Goal: Check status: Check status

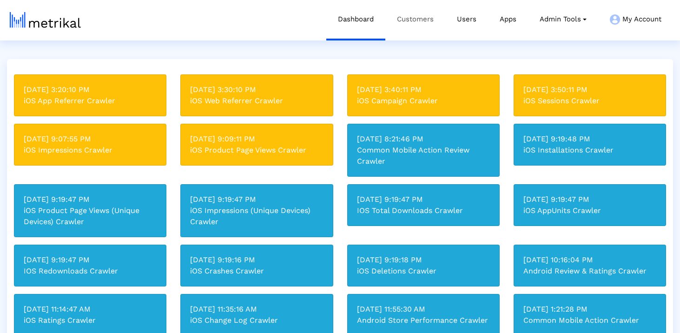
click at [429, 15] on link "Customers" at bounding box center [415, 19] width 60 height 39
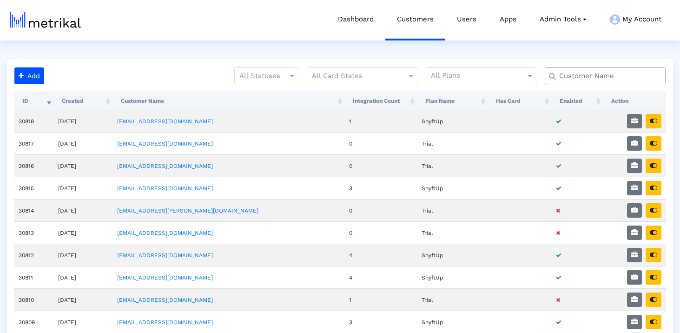
click at [573, 68] on div at bounding box center [605, 75] width 121 height 17
click at [572, 72] on input "text" at bounding box center [607, 76] width 109 height 10
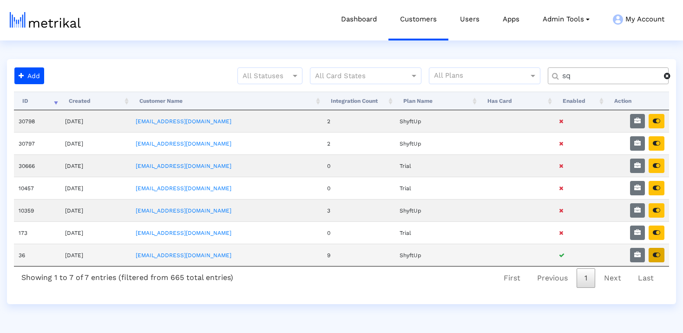
type input "sq"
click at [653, 251] on icon "button" at bounding box center [656, 254] width 7 height 7
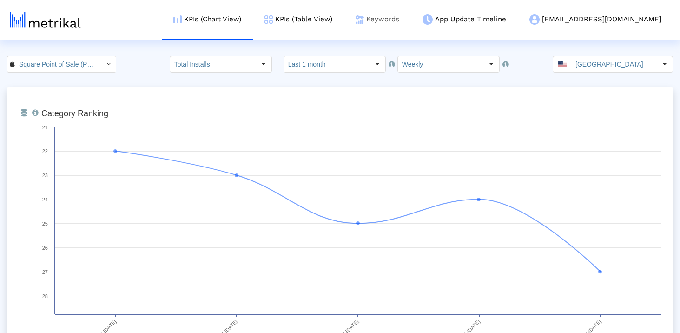
click at [411, 23] on link "Keywords" at bounding box center [377, 19] width 67 height 39
click at [411, 28] on link "Keywords" at bounding box center [377, 19] width 67 height 39
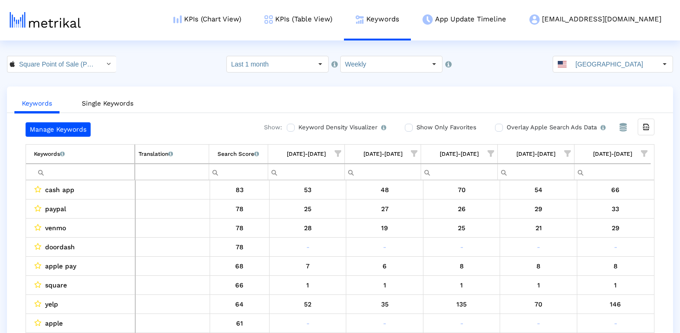
click at [108, 171] on input "Filter cell" at bounding box center [84, 171] width 100 height 15
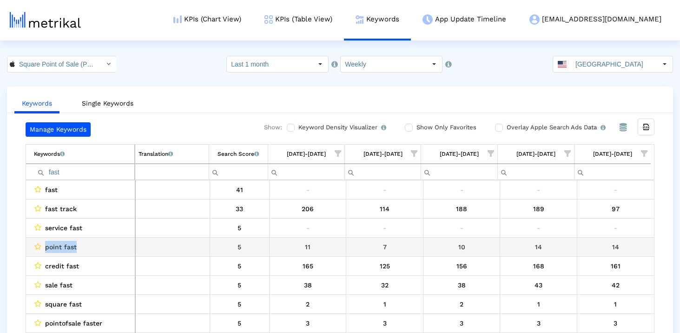
drag, startPoint x: 43, startPoint y: 246, endPoint x: 85, endPoint y: 246, distance: 42.3
click at [86, 246] on div "point fast" at bounding box center [83, 247] width 98 height 12
copy div "point fast"
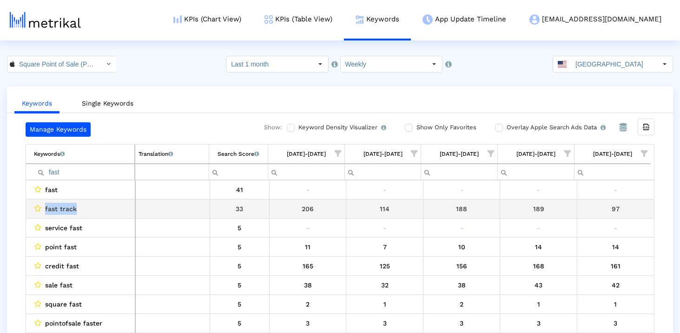
drag, startPoint x: 85, startPoint y: 205, endPoint x: 27, endPoint y: 206, distance: 57.2
click at [27, 206] on td "fast track" at bounding box center [80, 208] width 109 height 19
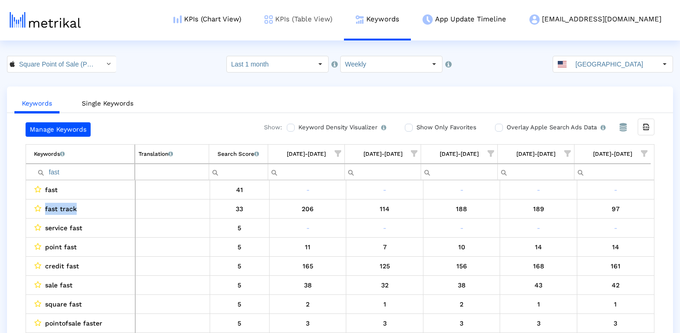
copy div "fast track"
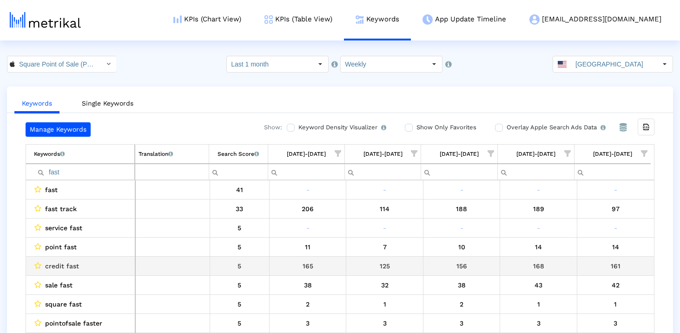
click at [53, 264] on span "credit fast" at bounding box center [62, 266] width 34 height 12
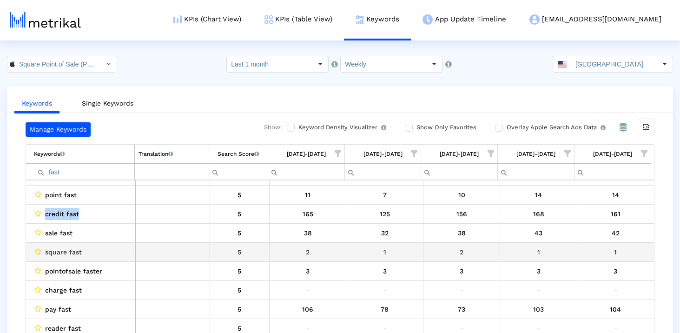
scroll to position [53, 0]
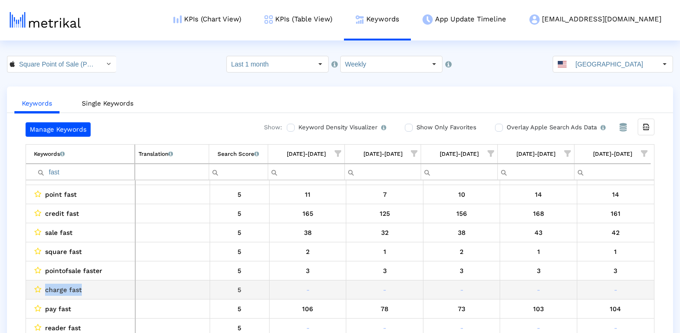
drag, startPoint x: 46, startPoint y: 288, endPoint x: 103, endPoint y: 288, distance: 57.2
click at [103, 288] on div "charge fast" at bounding box center [83, 289] width 98 height 12
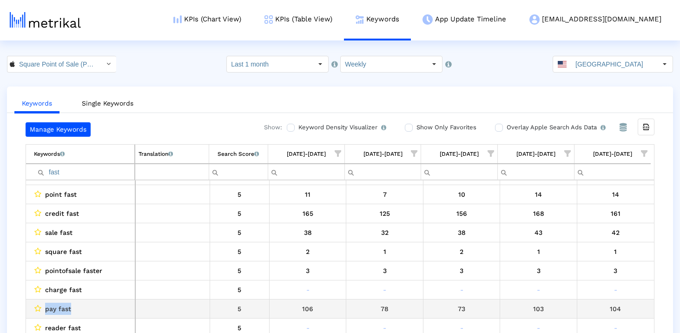
drag, startPoint x: 46, startPoint y: 308, endPoint x: 99, endPoint y: 308, distance: 52.0
click at [99, 308] on div "pay fast" at bounding box center [83, 309] width 98 height 12
copy span "pay fast"
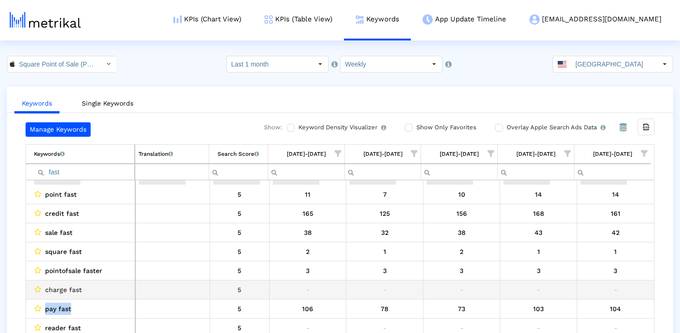
scroll to position [144, 0]
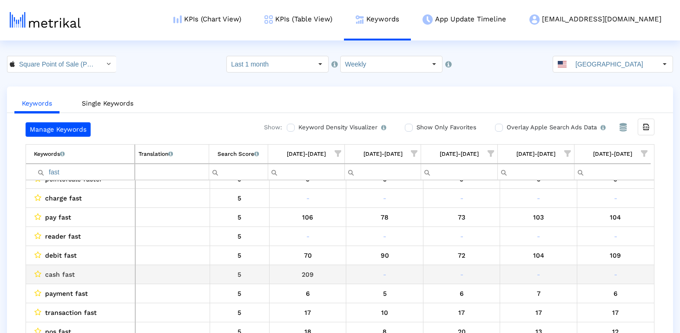
click at [47, 271] on span "cash fast" at bounding box center [60, 274] width 30 height 12
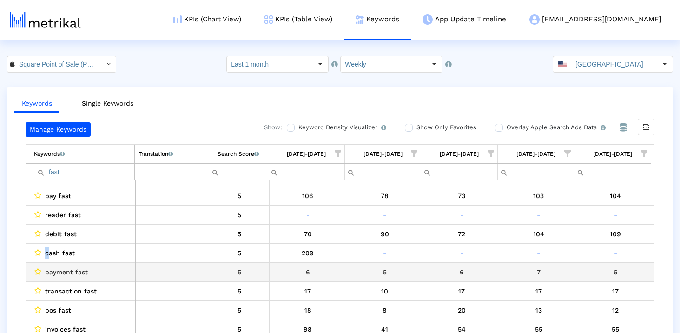
scroll to position [166, 0]
drag, startPoint x: 45, startPoint y: 272, endPoint x: 113, endPoint y: 272, distance: 68.3
click at [113, 272] on div "payment fast" at bounding box center [83, 271] width 98 height 12
copy span "payment fast"
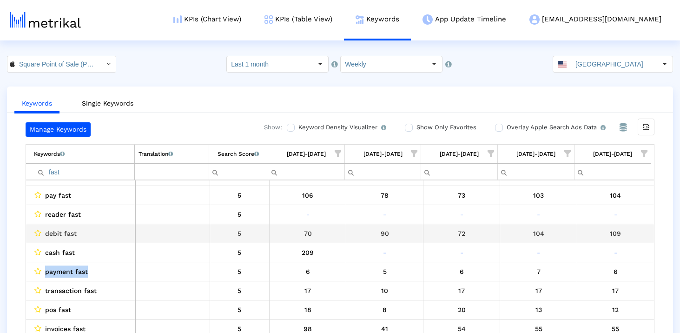
copy span "payment fast"
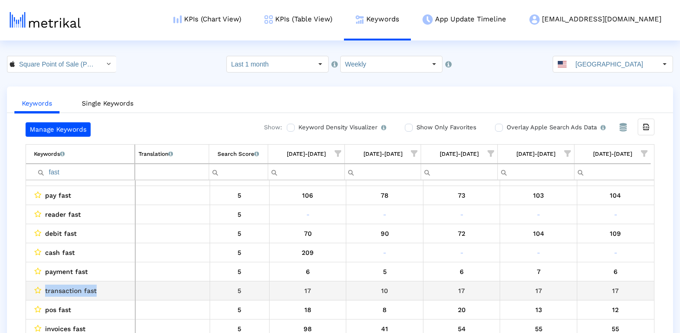
drag, startPoint x: 43, startPoint y: 289, endPoint x: 133, endPoint y: 289, distance: 90.2
click at [133, 289] on td "transaction fast" at bounding box center [80, 290] width 109 height 19
copy span "transaction fast"
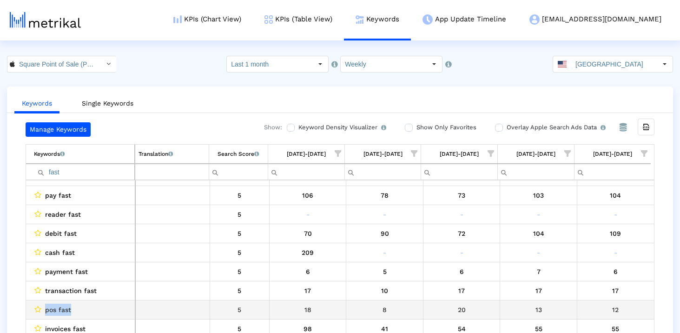
drag, startPoint x: 46, startPoint y: 309, endPoint x: 97, endPoint y: 309, distance: 51.6
click at [97, 309] on div "pos fast" at bounding box center [83, 309] width 98 height 12
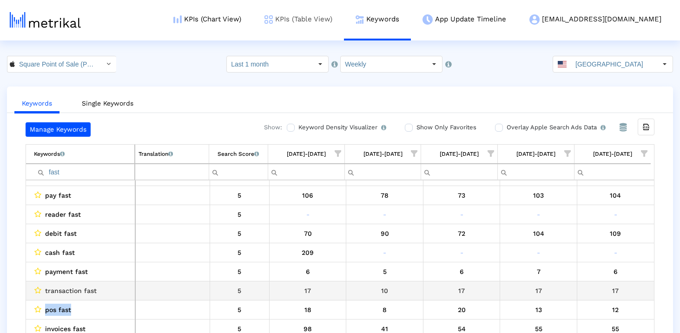
copy span "pos fast"
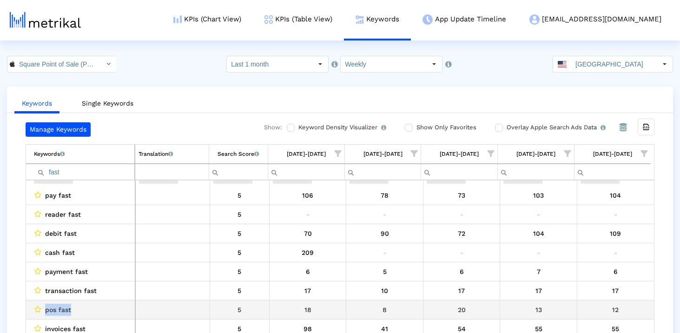
scroll to position [190, 0]
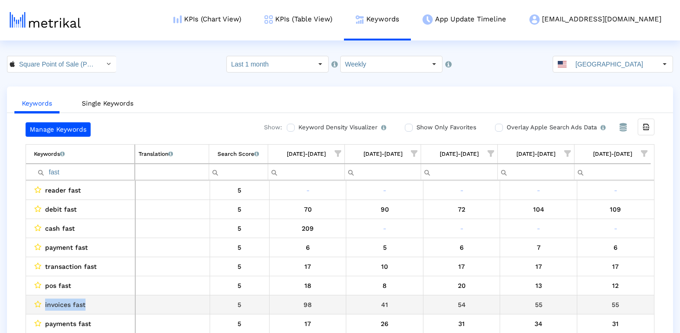
drag, startPoint x: 40, startPoint y: 303, endPoint x: 115, endPoint y: 303, distance: 74.8
click at [115, 303] on div "invoices fast" at bounding box center [83, 304] width 98 height 12
copy div "invoices fast"
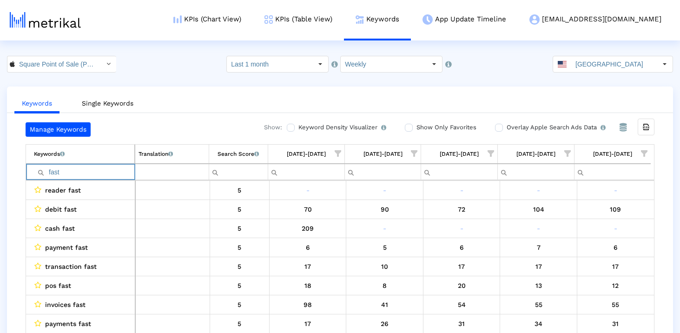
click at [117, 165] on input "fast" at bounding box center [84, 171] width 100 height 15
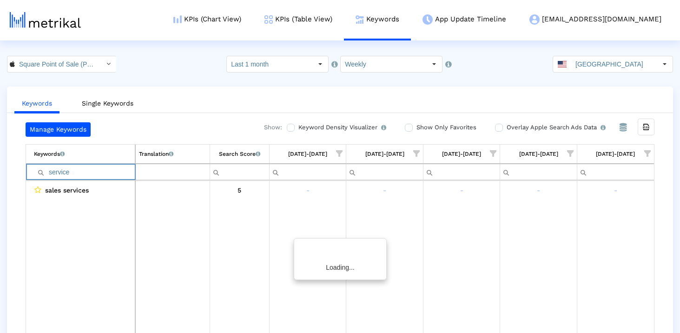
scroll to position [0, 0]
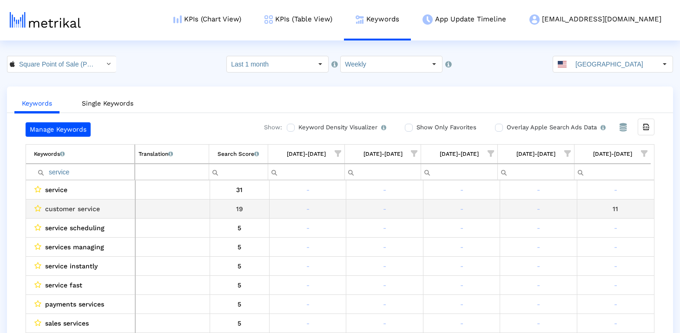
drag, startPoint x: 43, startPoint y: 207, endPoint x: 112, endPoint y: 207, distance: 68.8
click at [112, 207] on div "customer service" at bounding box center [83, 209] width 98 height 12
drag, startPoint x: 111, startPoint y: 210, endPoint x: 48, endPoint y: 209, distance: 63.2
click at [48, 209] on div "customer service" at bounding box center [83, 209] width 98 height 12
click at [106, 203] on div "customer service" at bounding box center [83, 209] width 98 height 12
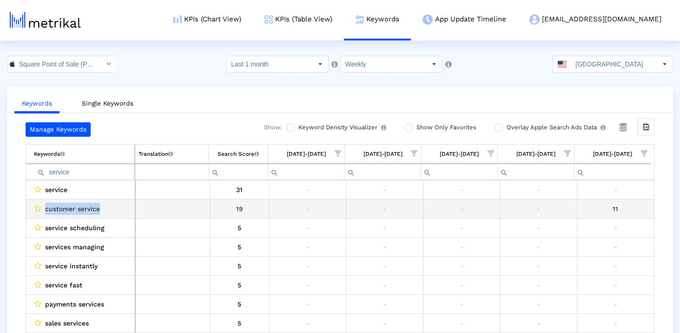
drag, startPoint x: 104, startPoint y: 212, endPoint x: 37, endPoint y: 212, distance: 66.5
click at [37, 213] on div "customer service" at bounding box center [83, 209] width 98 height 12
copy div "customer service"
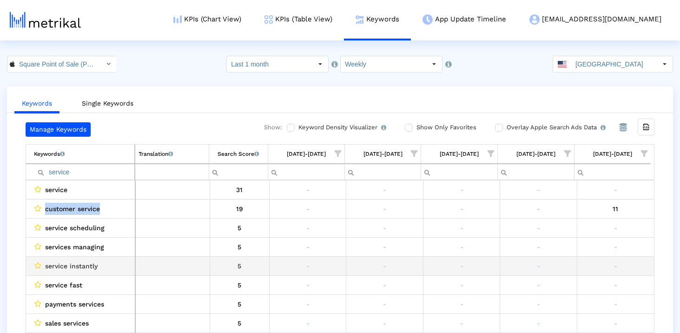
scroll to position [19, 0]
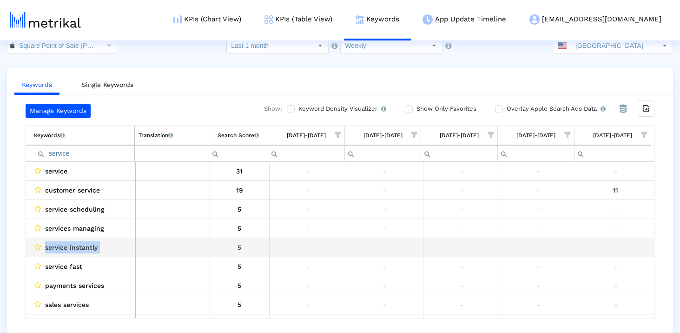
drag, startPoint x: 44, startPoint y: 247, endPoint x: 141, endPoint y: 247, distance: 96.7
click at [141, 247] on tr "service instantly 5 - - - - -" at bounding box center [340, 247] width 628 height 19
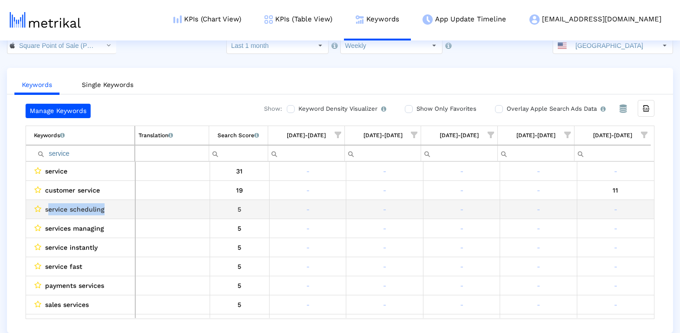
drag, startPoint x: 47, startPoint y: 210, endPoint x: 113, endPoint y: 210, distance: 66.0
click at [113, 210] on div "service scheduling" at bounding box center [83, 209] width 98 height 12
click at [44, 215] on div "service scheduling" at bounding box center [83, 209] width 98 height 12
drag, startPoint x: 41, startPoint y: 211, endPoint x: 108, endPoint y: 211, distance: 66.9
click at [108, 211] on div "service scheduling" at bounding box center [83, 209] width 98 height 12
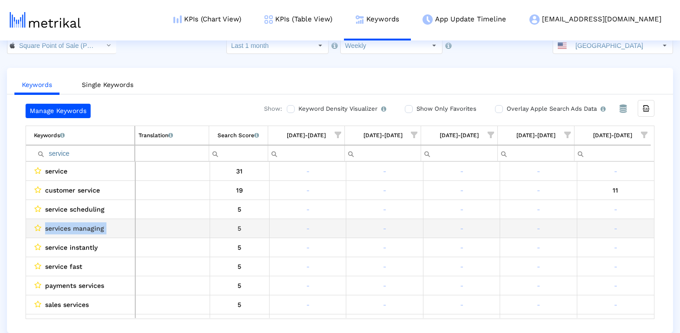
drag, startPoint x: 42, startPoint y: 230, endPoint x: 142, endPoint y: 231, distance: 99.5
click at [142, 231] on tr "services managing 5 - - - - -" at bounding box center [340, 228] width 628 height 19
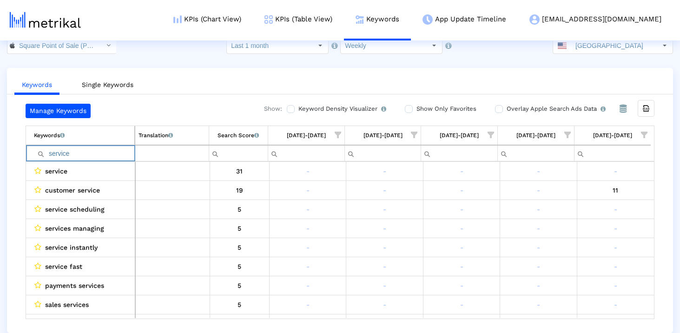
click at [92, 151] on input "service" at bounding box center [84, 152] width 100 height 15
paste input "applepay"
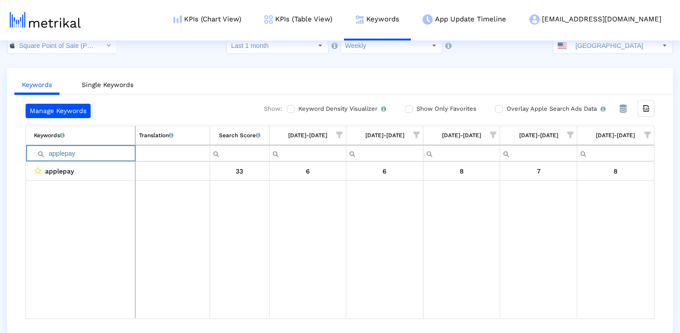
click at [97, 153] on input "applepay" at bounding box center [84, 152] width 101 height 15
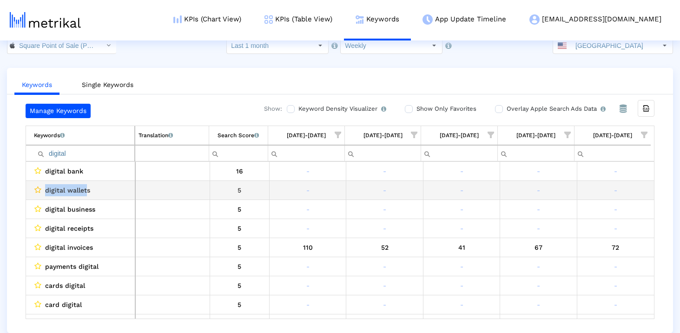
drag, startPoint x: 87, startPoint y: 189, endPoint x: 34, endPoint y: 189, distance: 52.5
click at [34, 189] on div "digital wallets" at bounding box center [83, 190] width 98 height 12
copy div "digital wallet"
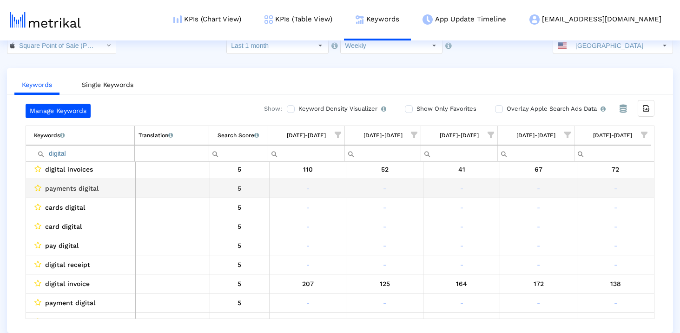
scroll to position [82, 0]
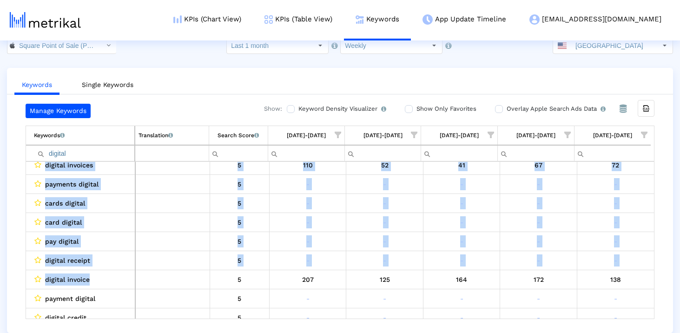
drag, startPoint x: 93, startPoint y: 278, endPoint x: 20, endPoint y: 278, distance: 73.0
click at [20, 278] on div "Manage Keywords Show: Keyword Density Visualizer Turn this on to view where and…" at bounding box center [340, 211] width 666 height 215
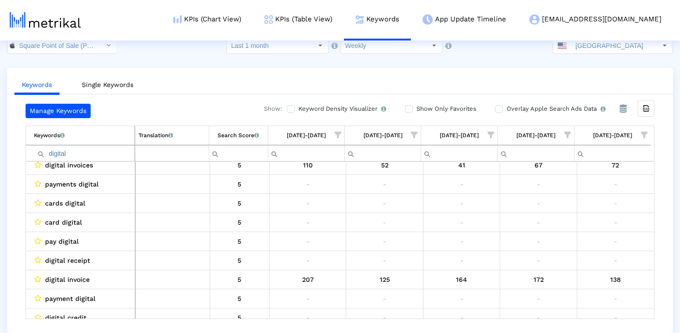
click at [20, 278] on div "Manage Keywords Show: Keyword Density Visualizer Turn this on to view where and…" at bounding box center [340, 211] width 666 height 215
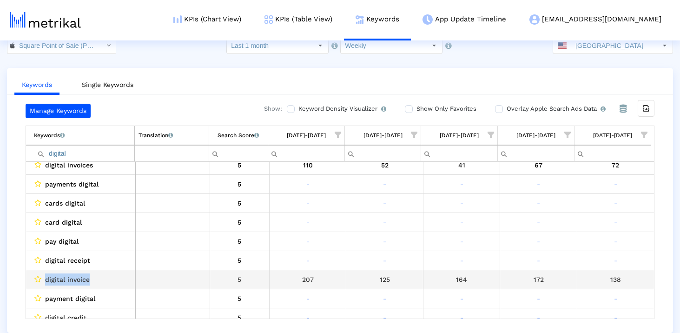
drag, startPoint x: 42, startPoint y: 278, endPoint x: 131, endPoint y: 277, distance: 88.3
click at [131, 277] on td "digital invoice" at bounding box center [80, 279] width 109 height 19
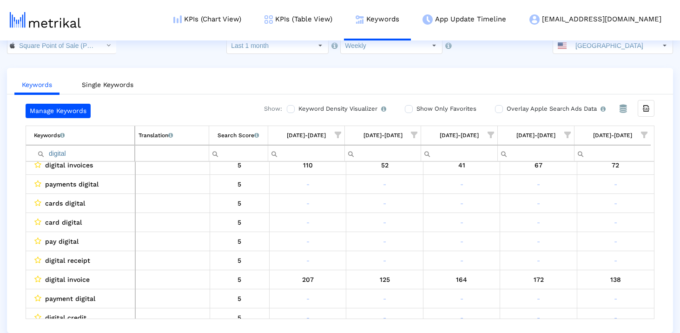
click at [63, 152] on input "digital" at bounding box center [84, 152] width 100 height 15
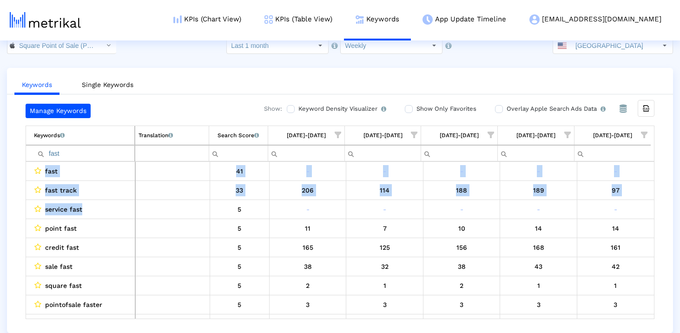
drag, startPoint x: 96, startPoint y: 205, endPoint x: 14, endPoint y: 211, distance: 81.6
click at [14, 211] on div "Manage Keywords Show: Keyword Density Visualizer Turn this on to view where and…" at bounding box center [340, 211] width 666 height 215
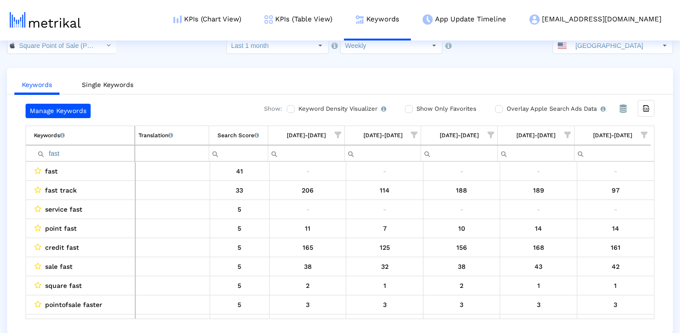
click at [14, 211] on div "Manage Keywords Show: Keyword Density Visualizer Turn this on to view where and…" at bounding box center [340, 211] width 666 height 215
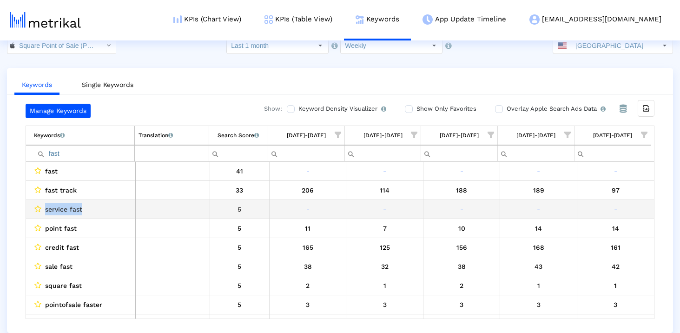
drag, startPoint x: 99, startPoint y: 213, endPoint x: 37, endPoint y: 213, distance: 61.8
click at [37, 213] on div "service fast" at bounding box center [83, 209] width 98 height 12
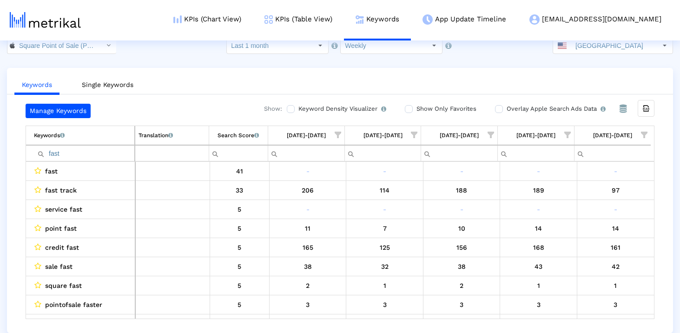
click at [93, 156] on input "fast" at bounding box center [84, 152] width 100 height 15
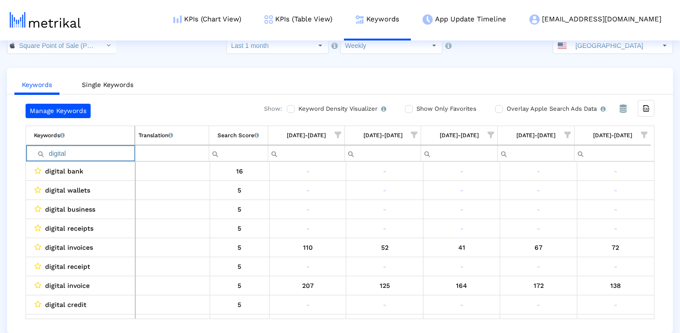
click at [100, 155] on input "digital" at bounding box center [84, 152] width 100 height 15
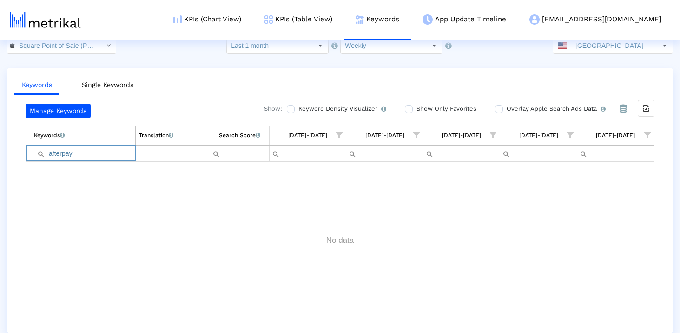
click at [90, 156] on input "afterpay" at bounding box center [84, 152] width 101 height 15
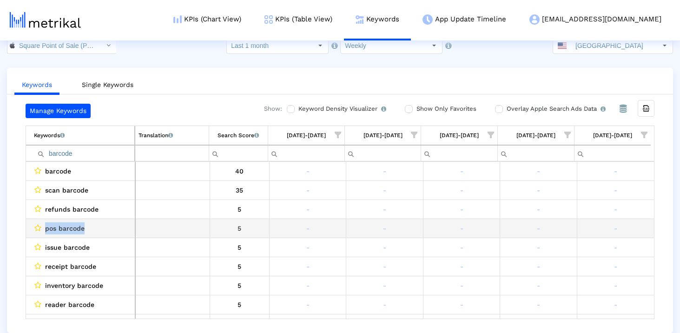
drag, startPoint x: 97, startPoint y: 230, endPoint x: 44, endPoint y: 230, distance: 53.4
click at [44, 230] on div "pos barcode" at bounding box center [83, 228] width 98 height 12
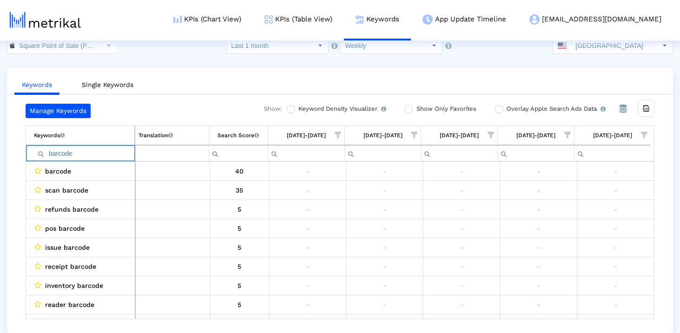
click at [83, 158] on input "barcode" at bounding box center [84, 152] width 100 height 15
paste input "client"
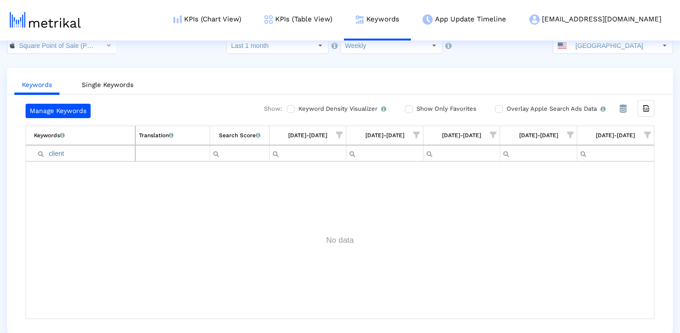
click at [94, 144] on td "Keywords List of keywords that are currently being tracked in Mobile Action." at bounding box center [80, 135] width 109 height 19
click at [91, 154] on input "client" at bounding box center [84, 152] width 101 height 15
paste input "receip"
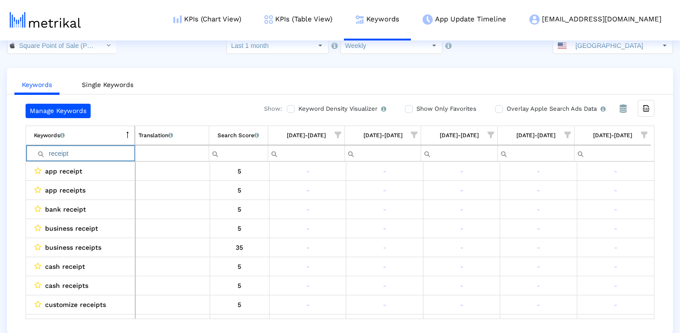
click at [113, 137] on td "Keywords List of keywords that are currently being tracked in Mobile Action." at bounding box center [80, 135] width 109 height 19
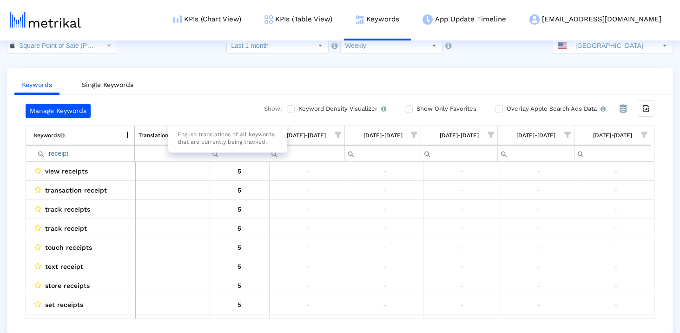
click at [256, 138] on div "English translations of all keywords that are currently being tracked." at bounding box center [227, 138] width 119 height 29
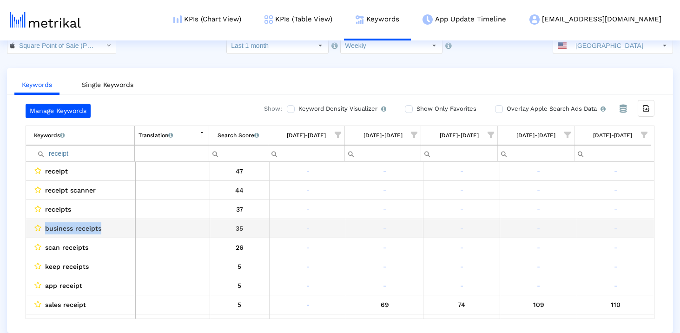
drag, startPoint x: 105, startPoint y: 224, endPoint x: 33, endPoint y: 224, distance: 72.0
click at [33, 224] on td "business receipts" at bounding box center [80, 228] width 109 height 19
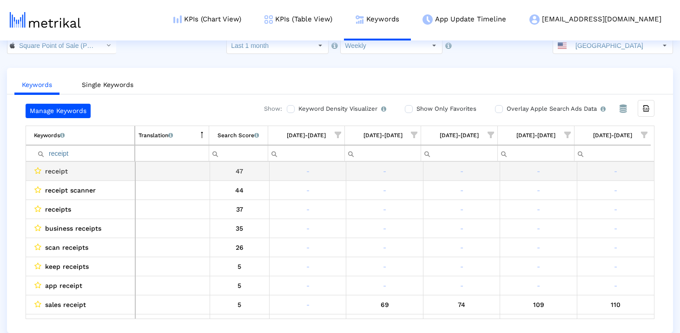
click at [105, 149] on input "receipt" at bounding box center [84, 152] width 100 height 15
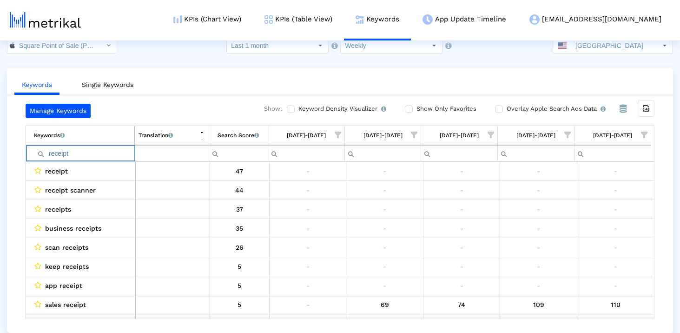
click at [105, 149] on input "receipt" at bounding box center [84, 152] width 100 height 15
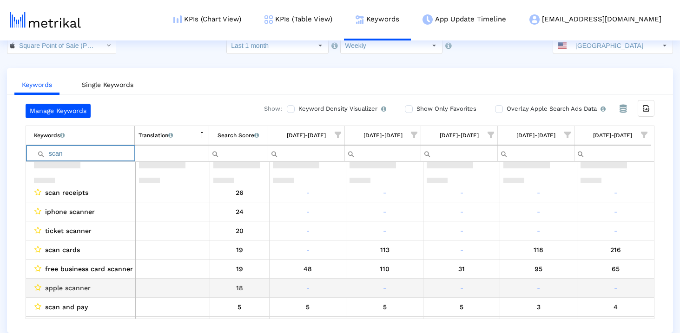
scroll to position [176, 0]
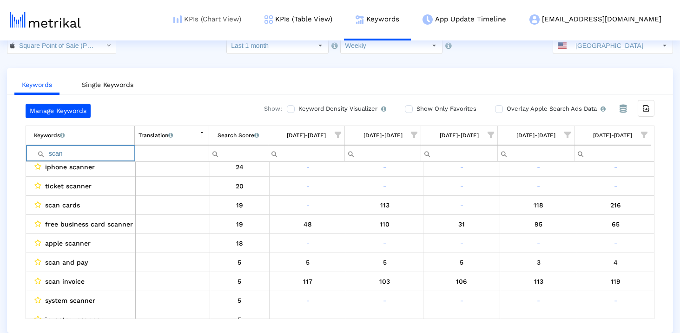
type input "scan"
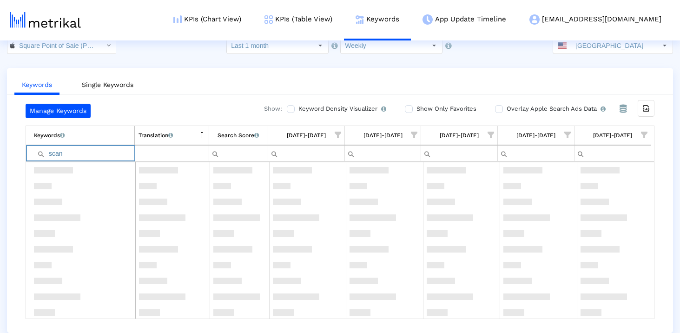
scroll to position [0, 0]
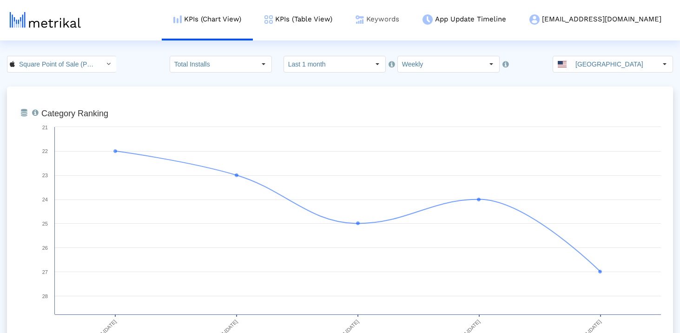
click at [411, 18] on link "Keywords" at bounding box center [377, 19] width 67 height 39
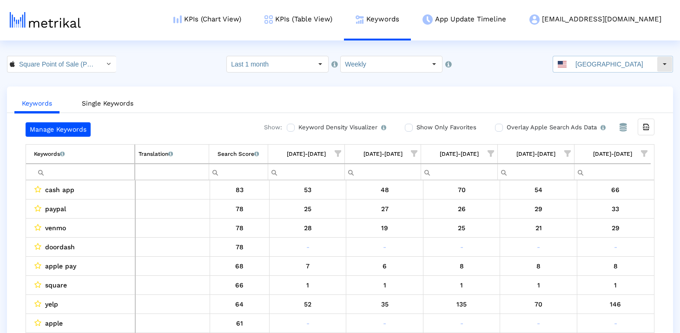
click at [618, 58] on input "[GEOGRAPHIC_DATA]" at bounding box center [614, 64] width 86 height 16
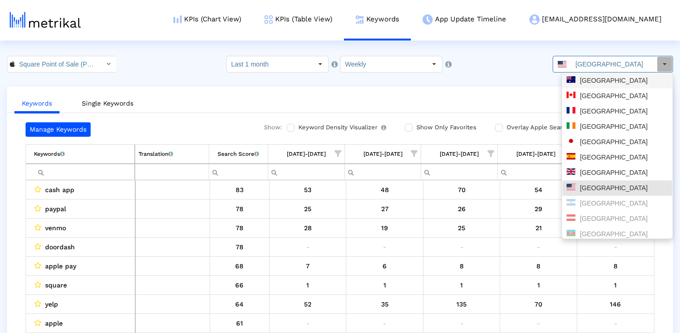
click at [599, 85] on div "Australia" at bounding box center [616, 80] width 101 height 9
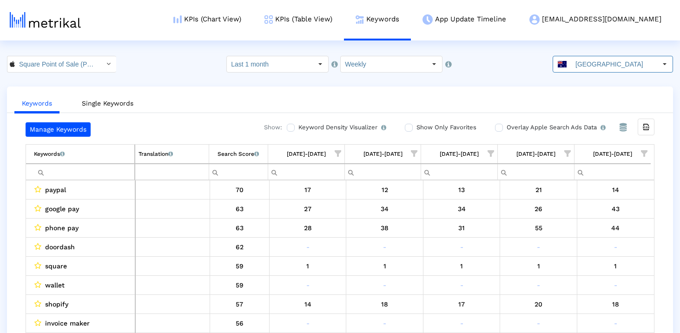
click at [86, 175] on input "Filter cell" at bounding box center [84, 171] width 100 height 15
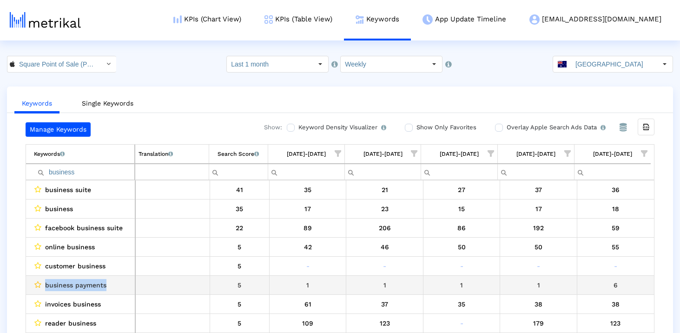
drag, startPoint x: 100, startPoint y: 283, endPoint x: 38, endPoint y: 283, distance: 61.8
click at [38, 283] on div "business payments" at bounding box center [83, 285] width 98 height 12
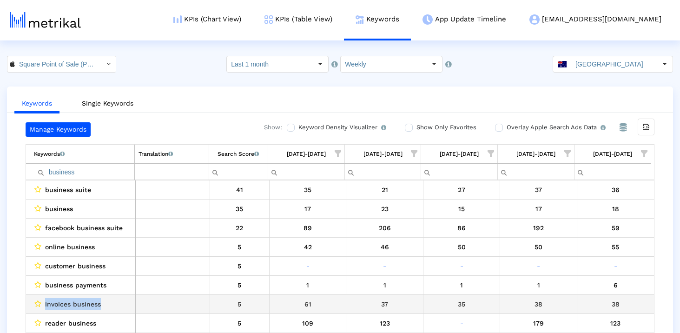
drag, startPoint x: 104, startPoint y: 306, endPoint x: 28, endPoint y: 306, distance: 75.7
click at [28, 306] on td "invoices business" at bounding box center [80, 304] width 109 height 19
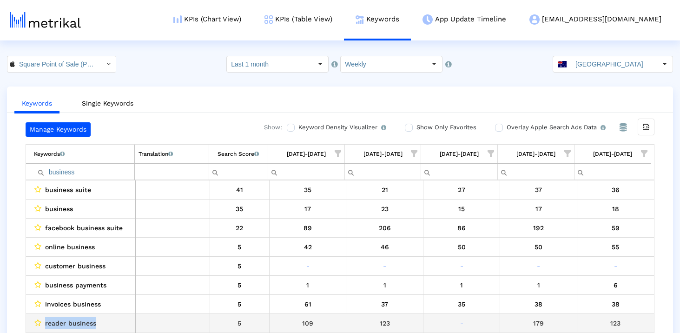
drag, startPoint x: 102, startPoint y: 320, endPoint x: 31, endPoint y: 320, distance: 70.6
click at [31, 320] on td "reader business" at bounding box center [80, 323] width 109 height 19
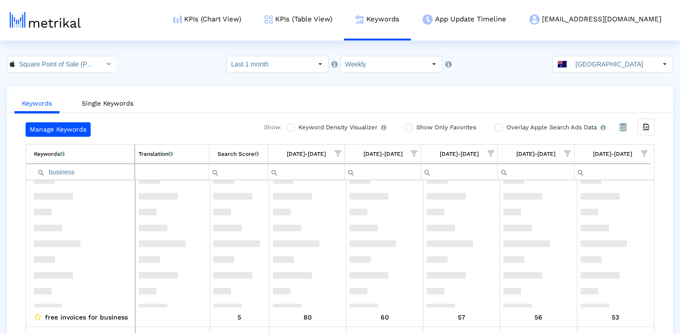
scroll to position [539, 0]
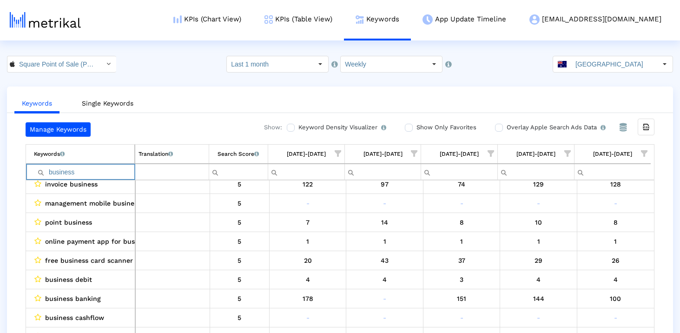
click at [99, 175] on input "business" at bounding box center [84, 171] width 100 height 15
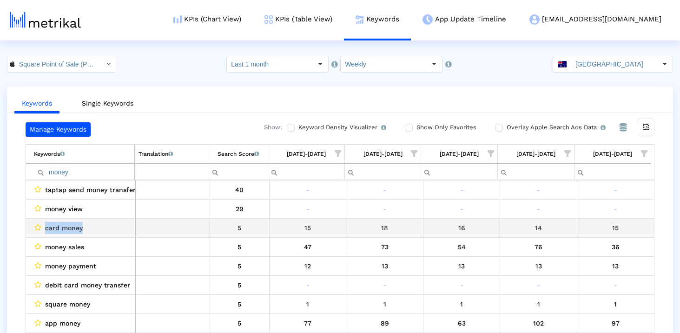
drag, startPoint x: 98, startPoint y: 230, endPoint x: 41, endPoint y: 230, distance: 56.2
click at [41, 230] on div "card money" at bounding box center [83, 228] width 98 height 12
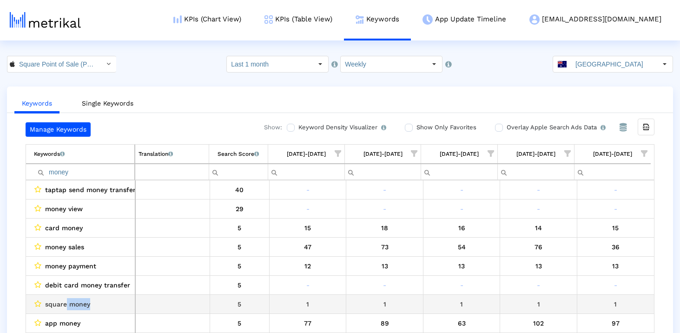
drag, startPoint x: 101, startPoint y: 300, endPoint x: 62, endPoint y: 300, distance: 39.0
click at [62, 300] on div "square money" at bounding box center [83, 304] width 98 height 12
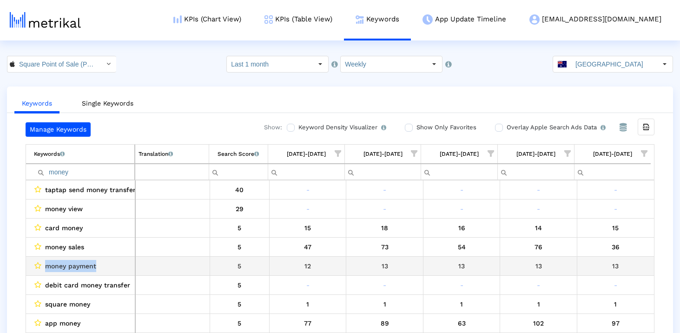
drag, startPoint x: 100, startPoint y: 264, endPoint x: 30, endPoint y: 265, distance: 70.2
click at [30, 264] on td "money payment" at bounding box center [80, 266] width 109 height 19
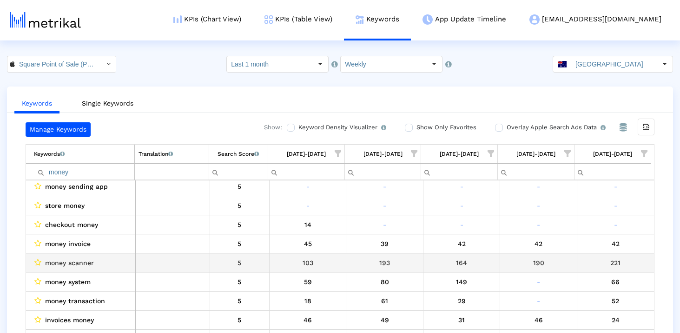
scroll to position [251, 0]
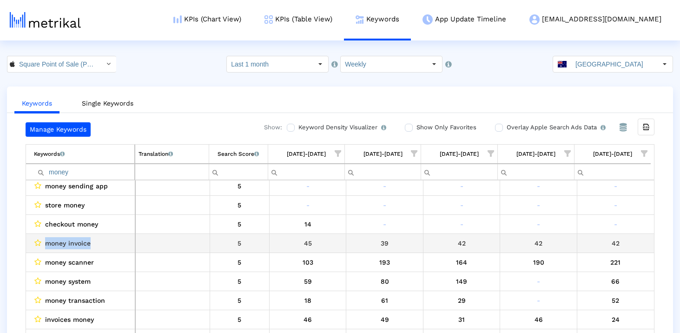
drag, startPoint x: 97, startPoint y: 248, endPoint x: 46, endPoint y: 248, distance: 51.6
click at [46, 248] on div "money invoice" at bounding box center [83, 243] width 98 height 12
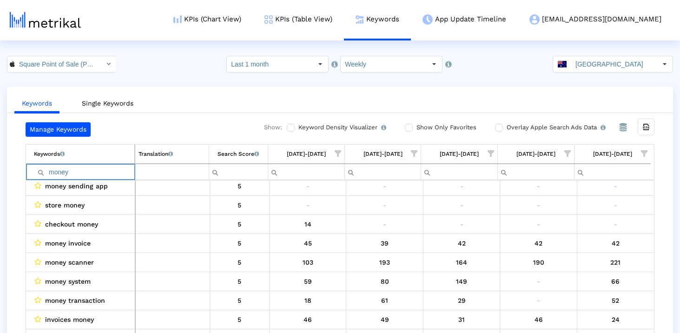
click at [108, 168] on input "money" at bounding box center [84, 171] width 100 height 15
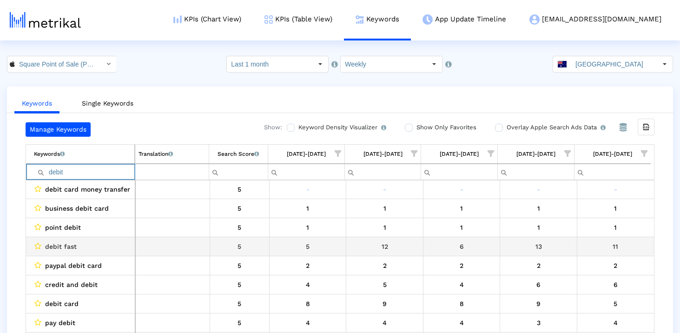
scroll to position [40, 0]
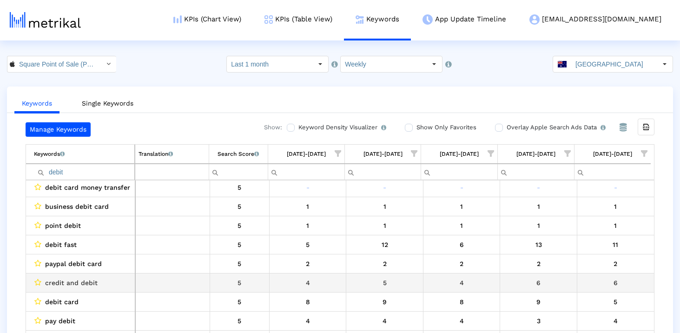
click at [105, 282] on div "credit and debit" at bounding box center [83, 282] width 98 height 12
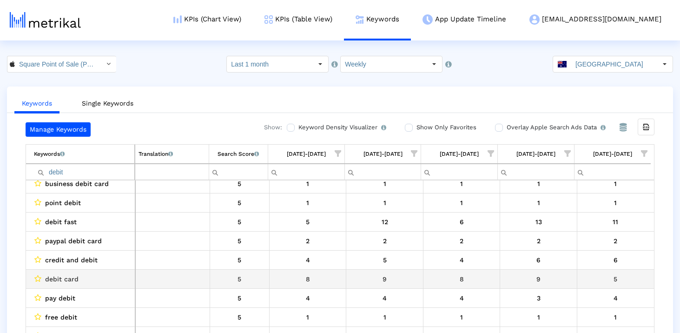
scroll to position [65, 0]
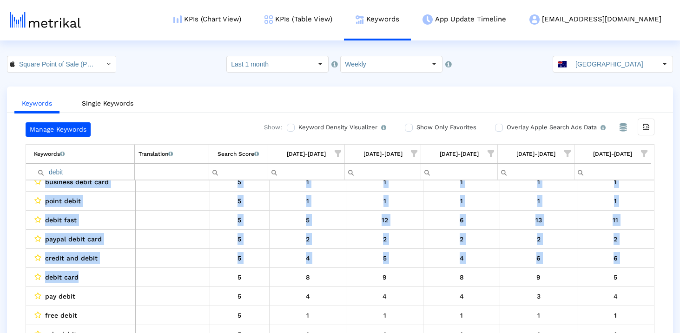
drag, startPoint x: 97, startPoint y: 281, endPoint x: 22, endPoint y: 280, distance: 74.8
click at [21, 280] on div "Manage Keywords Show: Keyword Density Visualizer Turn this on to view where and…" at bounding box center [340, 229] width 666 height 215
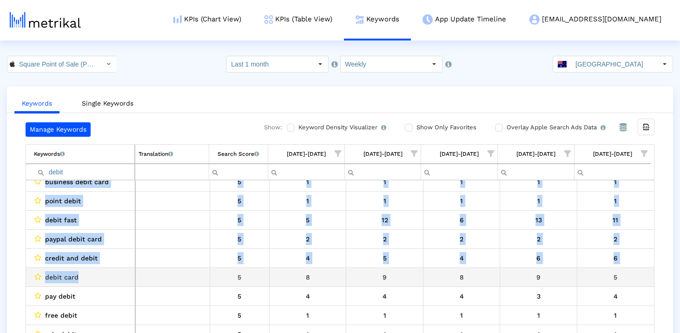
click at [58, 279] on span "debit card" at bounding box center [61, 277] width 33 height 12
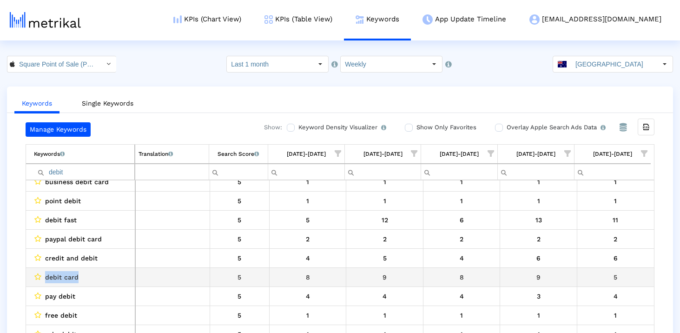
drag, startPoint x: 45, startPoint y: 278, endPoint x: 98, endPoint y: 280, distance: 53.0
click at [99, 278] on div "debit card" at bounding box center [83, 277] width 98 height 12
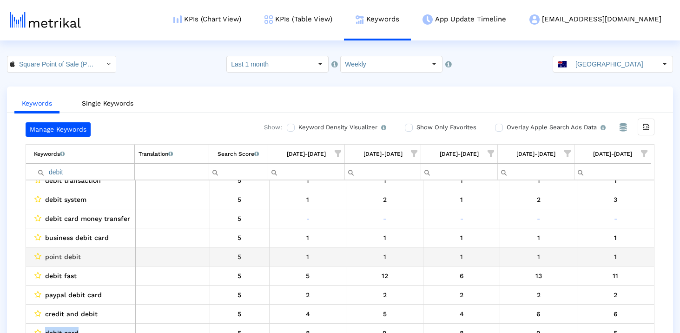
scroll to position [11, 0]
drag, startPoint x: 47, startPoint y: 257, endPoint x: 120, endPoint y: 257, distance: 72.5
click at [120, 257] on div "point debit" at bounding box center [83, 255] width 98 height 12
drag, startPoint x: 97, startPoint y: 257, endPoint x: 26, endPoint y: 257, distance: 71.1
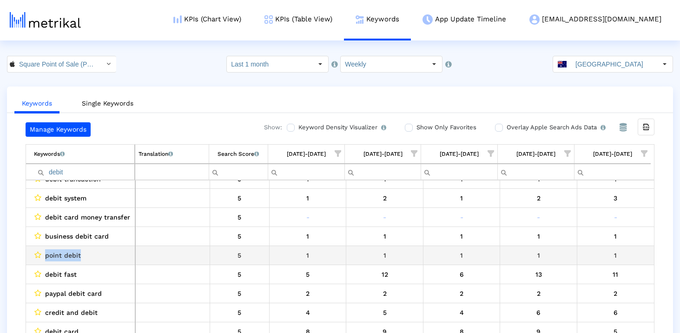
click at [26, 257] on td "point debit" at bounding box center [80, 255] width 109 height 19
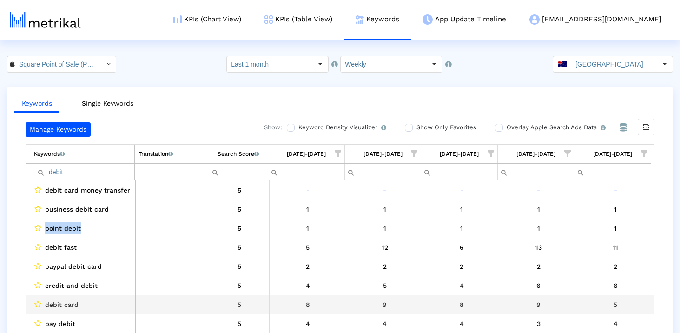
scroll to position [41, 0]
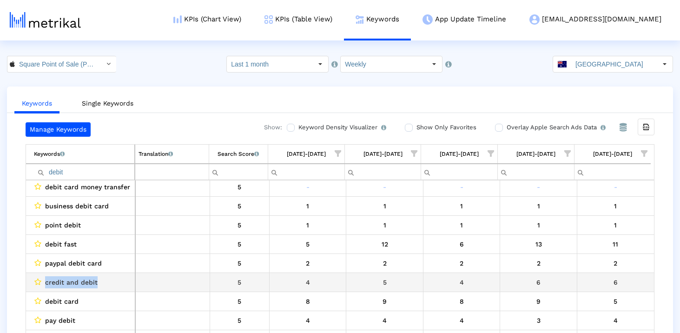
drag, startPoint x: 47, startPoint y: 283, endPoint x: 110, endPoint y: 283, distance: 63.2
click at [110, 283] on div "credit and debit" at bounding box center [83, 282] width 98 height 12
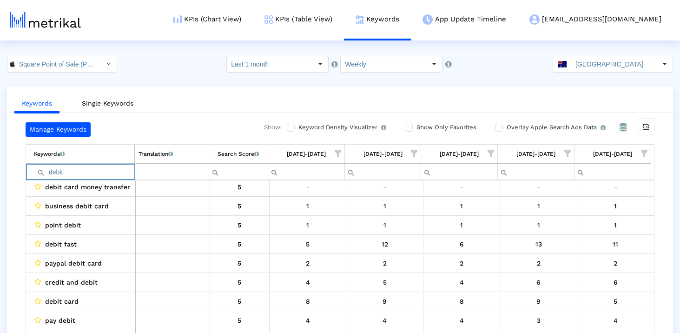
click at [87, 170] on input "debit" at bounding box center [84, 171] width 100 height 15
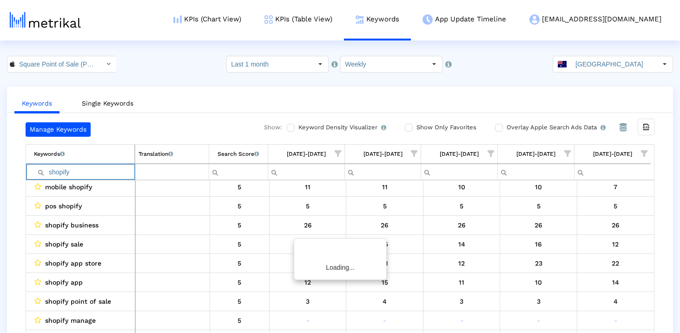
scroll to position [0, 0]
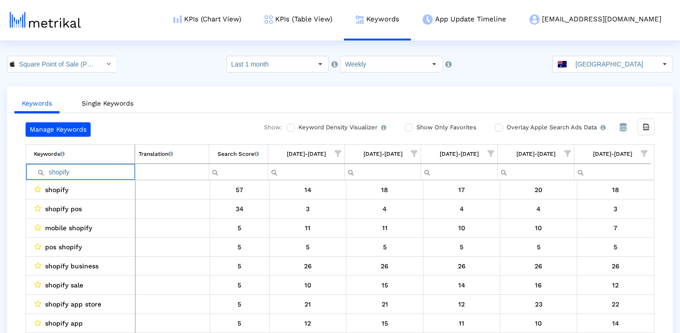
click at [74, 174] on input "shopify" at bounding box center [84, 171] width 100 height 15
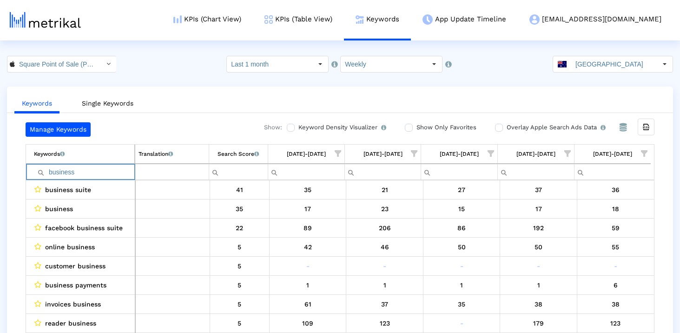
click at [83, 165] on input "business" at bounding box center [84, 171] width 100 height 15
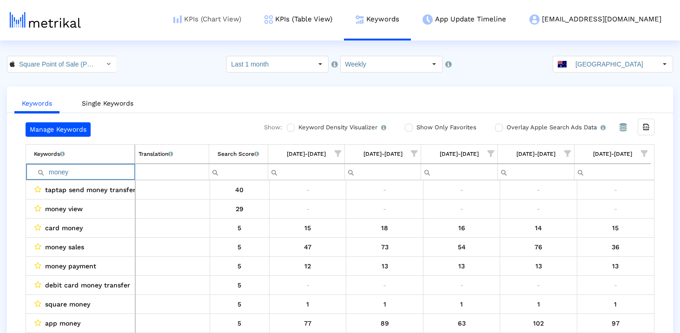
type input "money"
click at [615, 63] on input "Australia" at bounding box center [614, 64] width 86 height 16
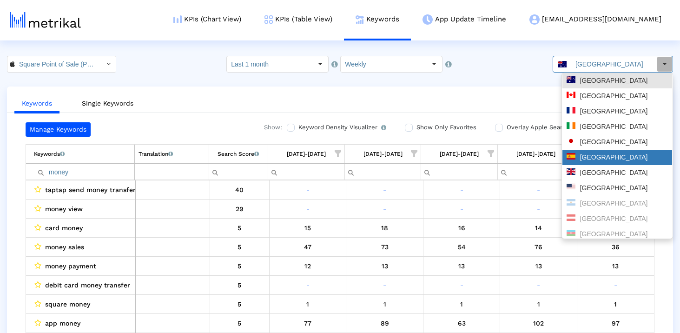
click at [589, 160] on div "Spain" at bounding box center [616, 157] width 101 height 9
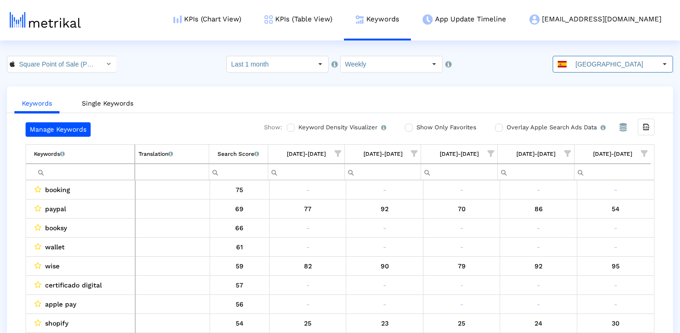
click at [109, 173] on input "Filter cell" at bounding box center [84, 171] width 100 height 15
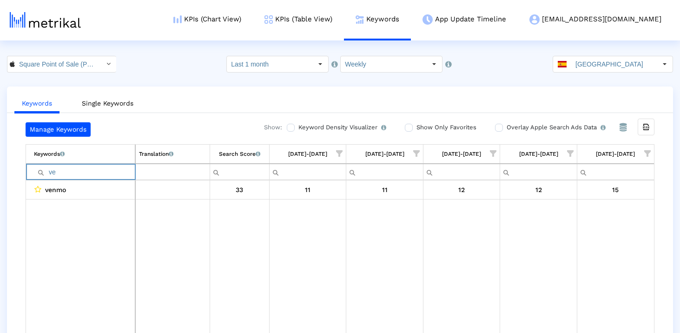
type input "v"
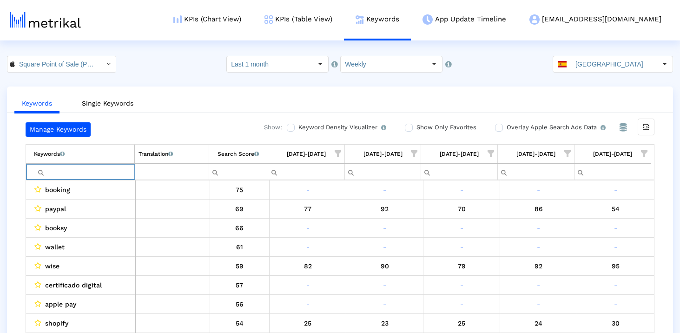
click at [124, 175] on input "Filter cell" at bounding box center [84, 171] width 100 height 15
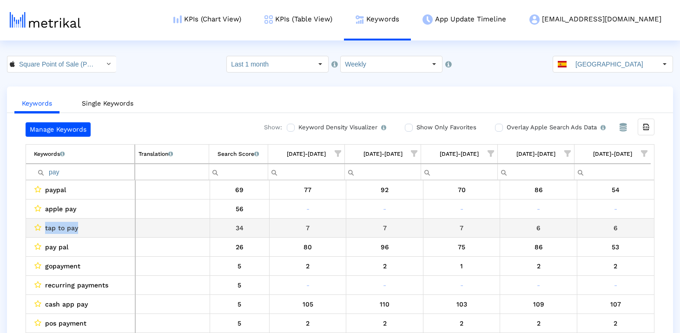
drag, startPoint x: 85, startPoint y: 227, endPoint x: 42, endPoint y: 228, distance: 43.2
click at [42, 228] on div "tap to pay" at bounding box center [83, 228] width 98 height 12
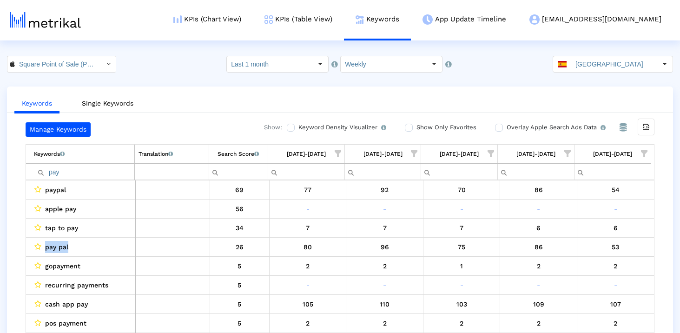
drag, startPoint x: 73, startPoint y: 247, endPoint x: 40, endPoint y: 254, distance: 33.6
click at [40, 254] on td "pay pal" at bounding box center [80, 246] width 109 height 19
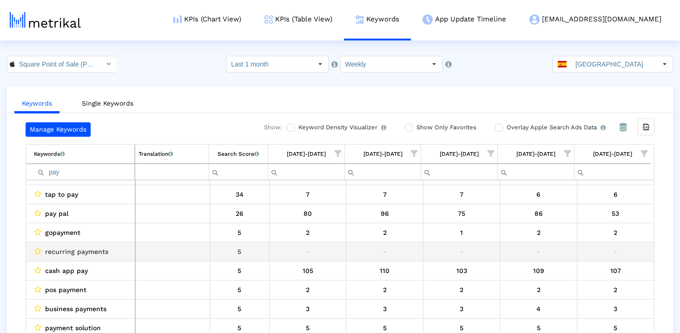
scroll to position [59, 0]
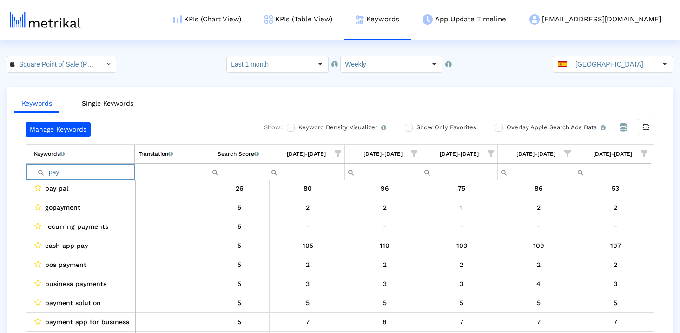
click at [98, 178] on input "pay" at bounding box center [84, 171] width 100 height 15
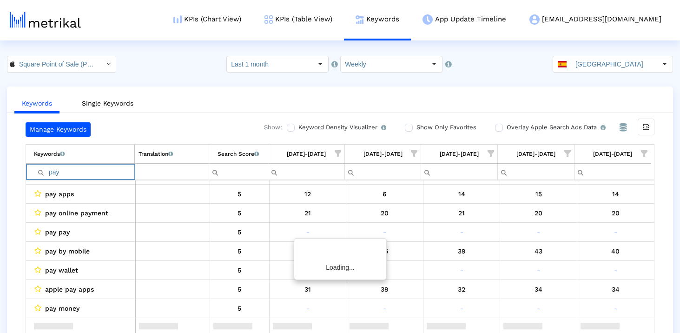
scroll to position [0, 0]
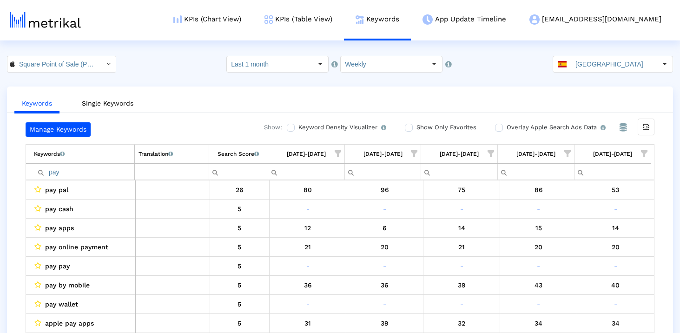
click at [10, 228] on div "Manage Keywords Show: Keyword Density Visualizer Turn this on to view where and…" at bounding box center [340, 229] width 666 height 215
click at [90, 179] on td "pay" at bounding box center [80, 172] width 109 height 16
click at [90, 174] on input "pay" at bounding box center [84, 171] width 100 height 15
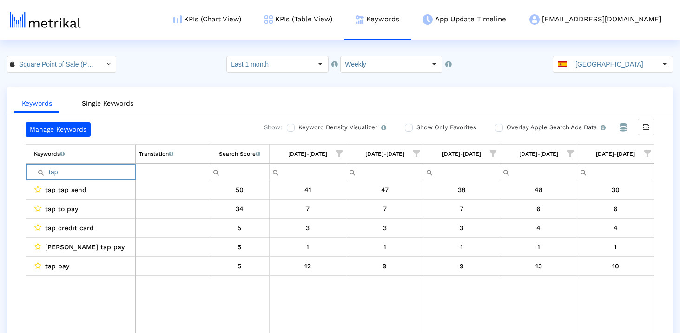
click at [63, 174] on input "tap" at bounding box center [84, 171] width 101 height 15
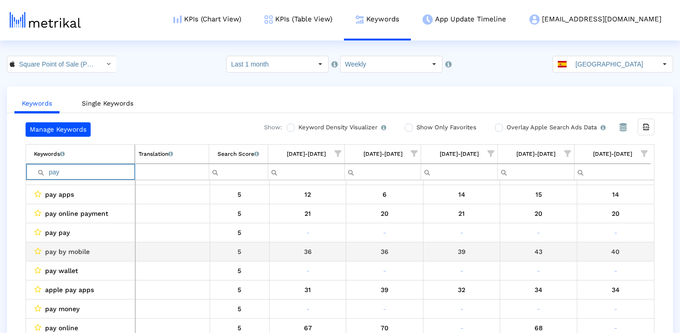
scroll to position [19, 0]
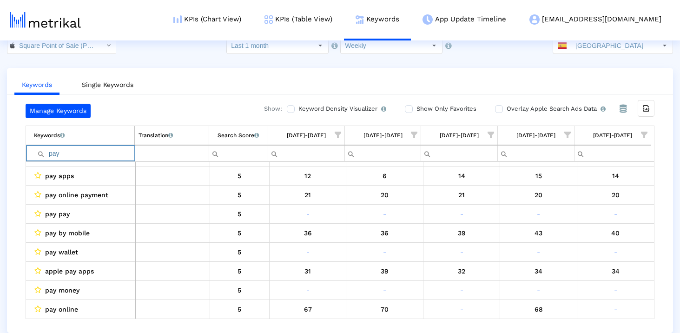
click at [113, 157] on input "pay" at bounding box center [84, 152] width 100 height 15
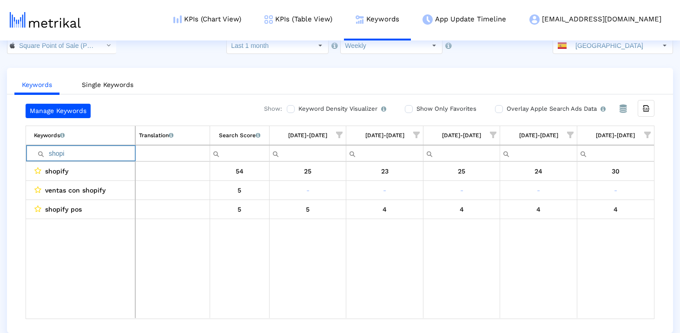
click at [102, 156] on input "shopi" at bounding box center [84, 152] width 101 height 15
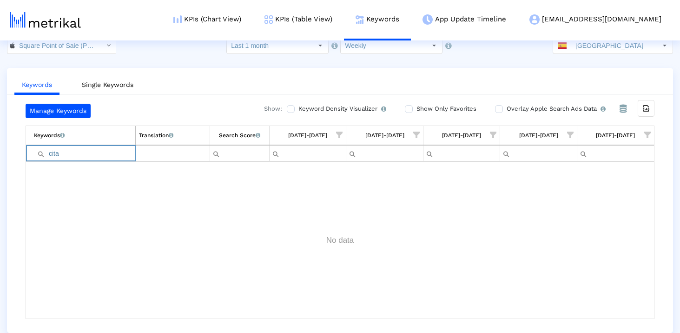
click at [75, 152] on input "cita" at bounding box center [84, 152] width 101 height 15
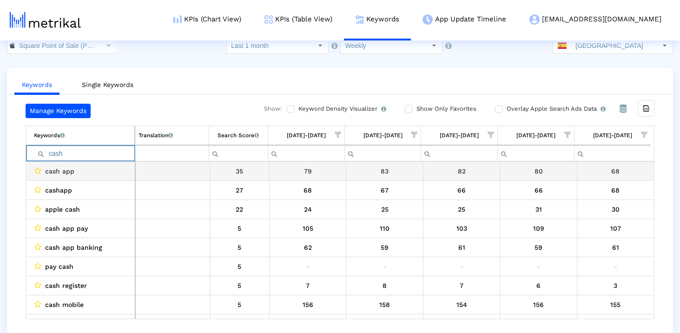
type input "cash"
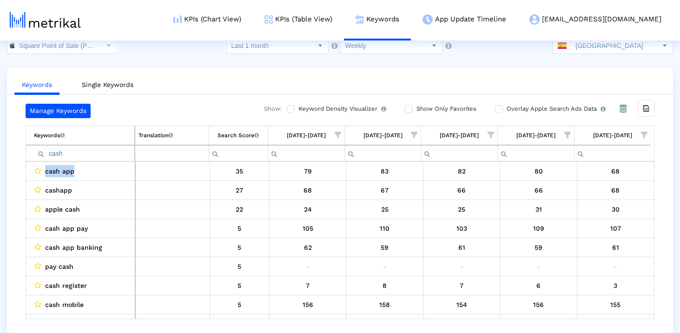
drag, startPoint x: 88, startPoint y: 174, endPoint x: 20, endPoint y: 174, distance: 68.8
click at [19, 174] on div "Manage Keywords Show: Keyword Density Visualizer Turn this on to view where and…" at bounding box center [340, 211] width 666 height 215
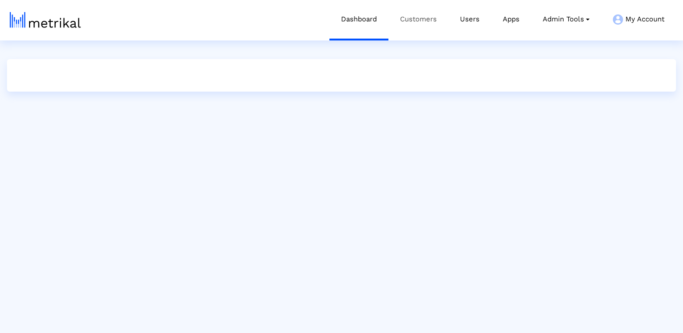
click at [416, 23] on link "Customers" at bounding box center [418, 19] width 60 height 39
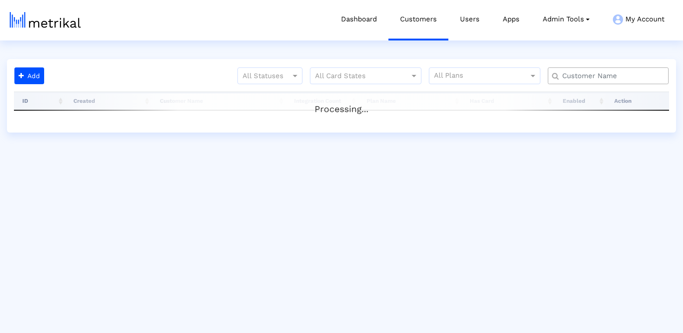
click at [585, 77] on input "text" at bounding box center [610, 76] width 109 height 10
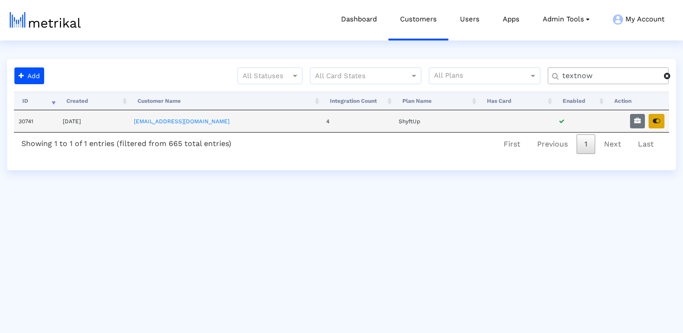
type input "textnow"
click at [655, 121] on icon "button" at bounding box center [656, 121] width 7 height 7
click at [653, 119] on icon "button" at bounding box center [656, 121] width 7 height 7
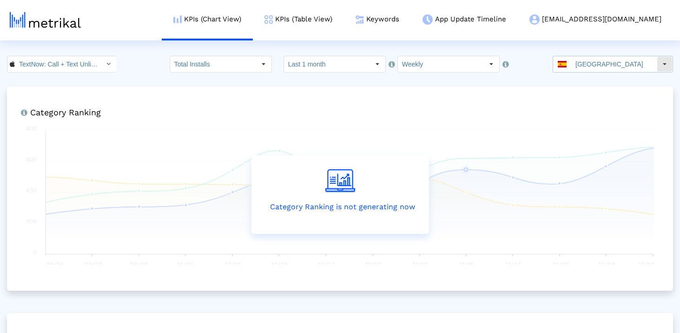
click at [587, 65] on input "[GEOGRAPHIC_DATA]" at bounding box center [614, 64] width 86 height 16
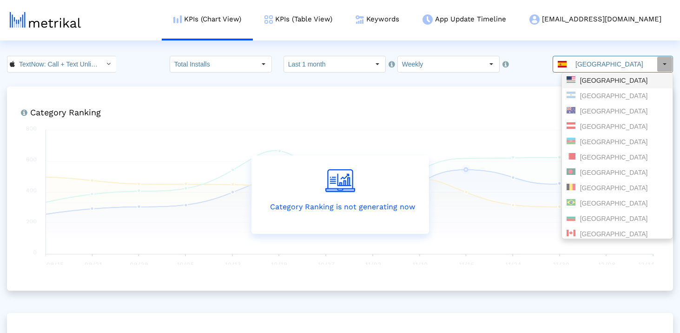
click at [579, 80] on div "[GEOGRAPHIC_DATA]" at bounding box center [616, 80] width 101 height 9
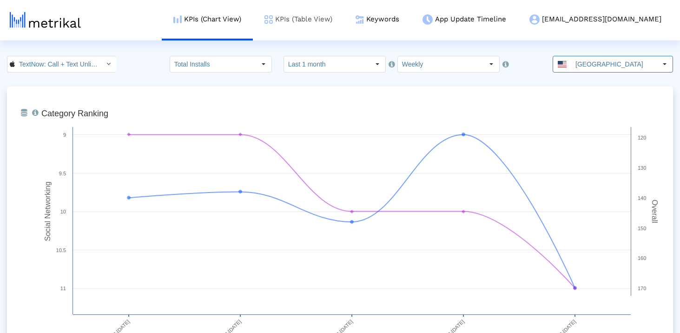
click at [343, 19] on link "KPIs (Table View)" at bounding box center [298, 19] width 91 height 39
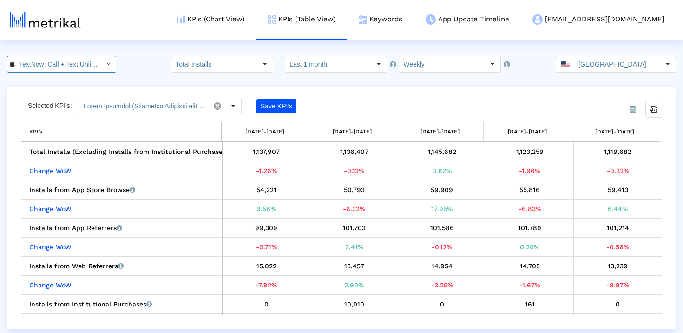
click at [87, 64] on input "TextNow: Call + Text Unlimited < 314716233 >" at bounding box center [57, 64] width 84 height 16
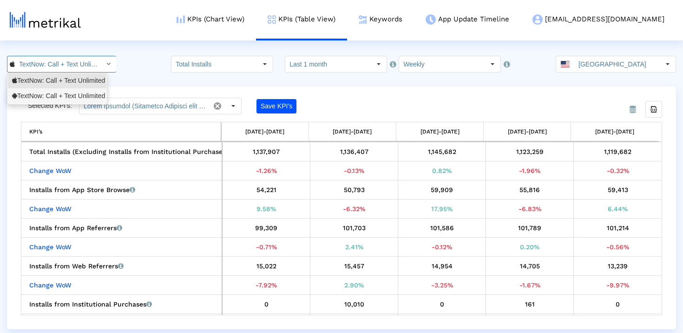
click at [79, 95] on div "TextNow: Call + Text Unlimited <com.enflick.android.TextNow>" at bounding box center [57, 96] width 90 height 9
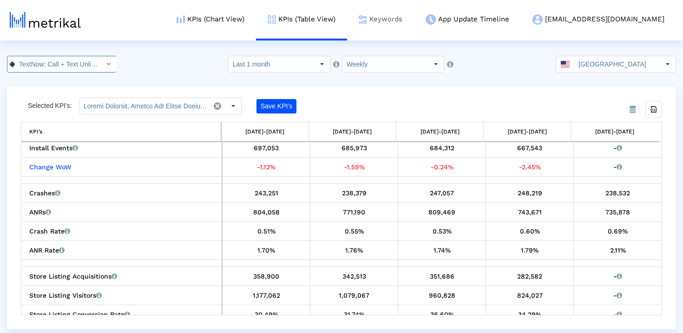
scroll to position [0, 117]
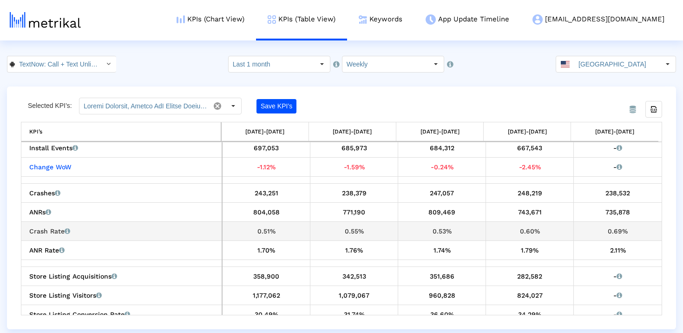
drag, startPoint x: 625, startPoint y: 230, endPoint x: 591, endPoint y: 230, distance: 34.9
click at [591, 230] on div "0.69%" at bounding box center [617, 231] width 81 height 12
copy div "0.69%"
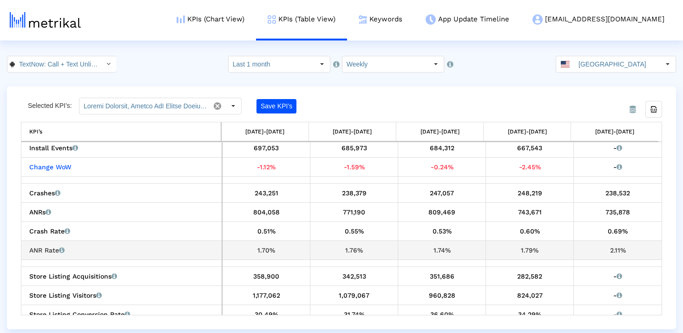
drag, startPoint x: 640, startPoint y: 250, endPoint x: 590, endPoint y: 250, distance: 49.7
click at [590, 250] on div "2.11%" at bounding box center [617, 250] width 81 height 12
copy div "2.11%"
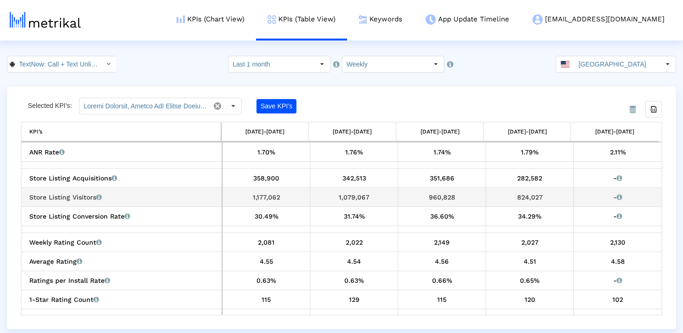
scroll to position [262, 0]
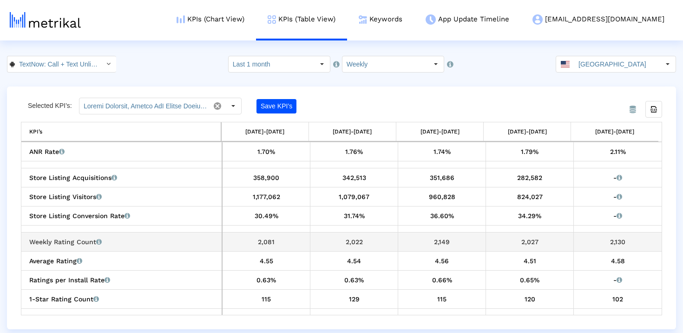
drag, startPoint x: 629, startPoint y: 237, endPoint x: 601, endPoint y: 237, distance: 27.9
click at [601, 237] on div "2,130" at bounding box center [617, 242] width 81 height 12
copy div "2,130"
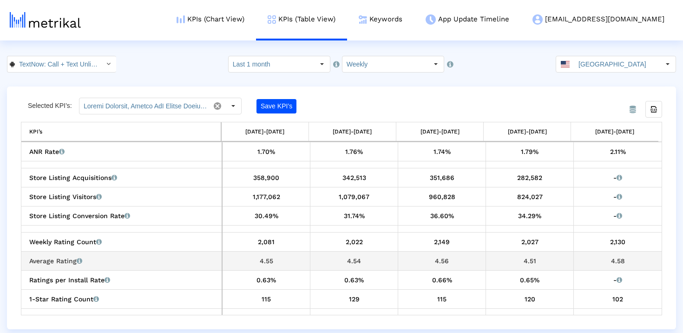
drag, startPoint x: 623, startPoint y: 260, endPoint x: 598, endPoint y: 260, distance: 25.1
click at [598, 260] on div "4.58" at bounding box center [617, 261] width 81 height 12
copy div "4.58"
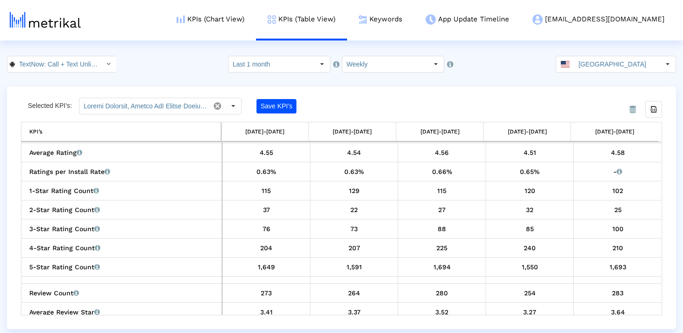
scroll to position [370, 0]
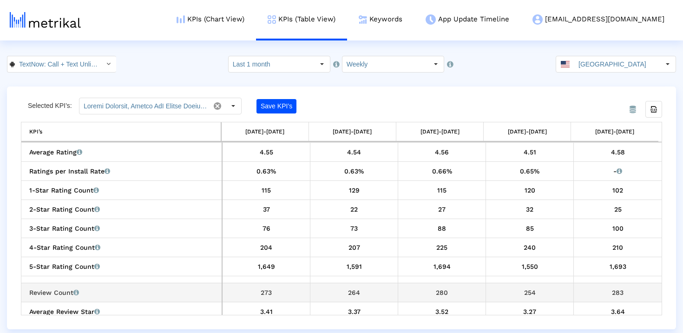
drag, startPoint x: 626, startPoint y: 293, endPoint x: 598, endPoint y: 293, distance: 28.3
click at [598, 293] on div "283" at bounding box center [617, 292] width 81 height 12
copy div "283"
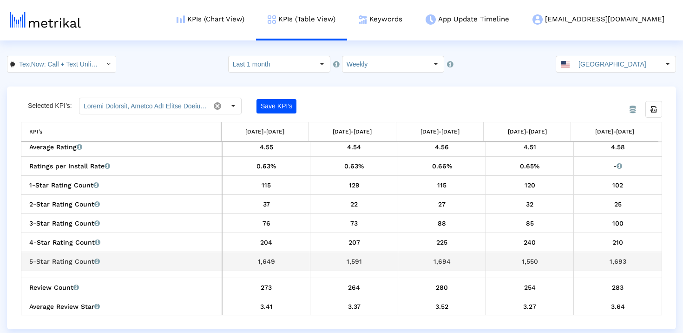
scroll to position [376, 0]
drag, startPoint x: 633, startPoint y: 263, endPoint x: 594, endPoint y: 263, distance: 39.0
click at [594, 263] on div "1,693" at bounding box center [617, 260] width 81 height 12
copy div "1,693"
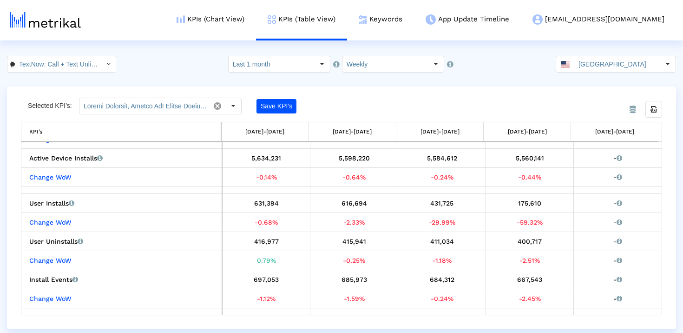
scroll to position [0, 0]
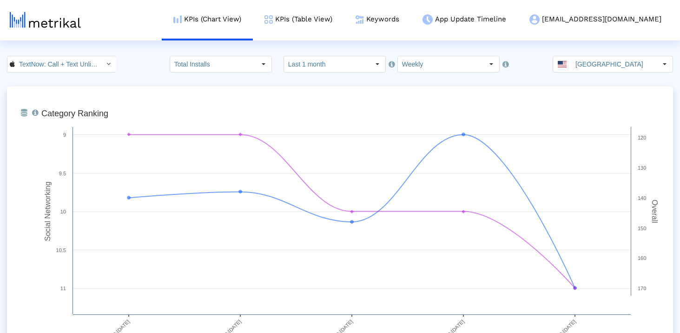
click at [44, 64] on input "TextNow: Call + Text Unlimited < 314716233 >" at bounding box center [57, 64] width 84 height 16
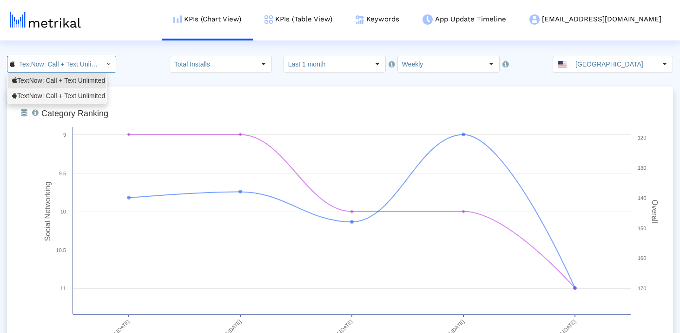
click at [40, 99] on div "TextNow: Call + Text Unlimited <com.enflick.android.TextNow>" at bounding box center [57, 96] width 90 height 9
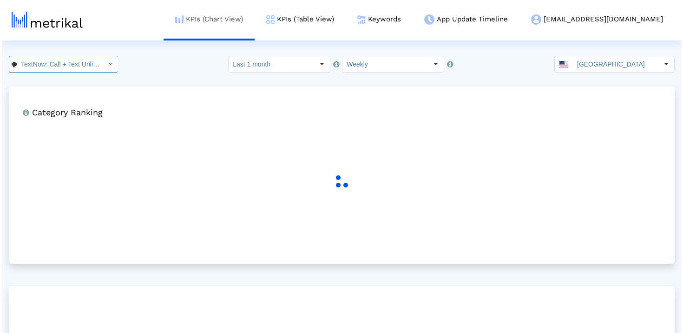
scroll to position [0, 117]
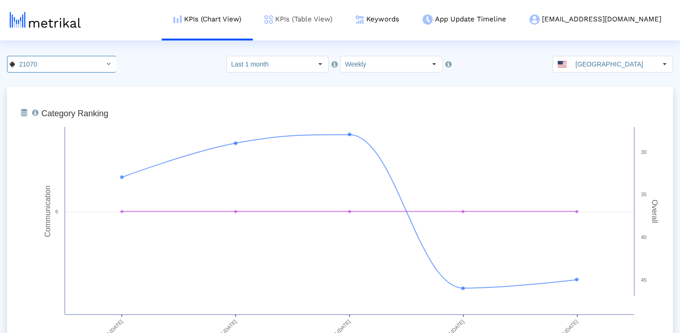
click at [344, 20] on link "KPIs (Table View)" at bounding box center [298, 19] width 91 height 39
